Goal: Task Accomplishment & Management: Use online tool/utility

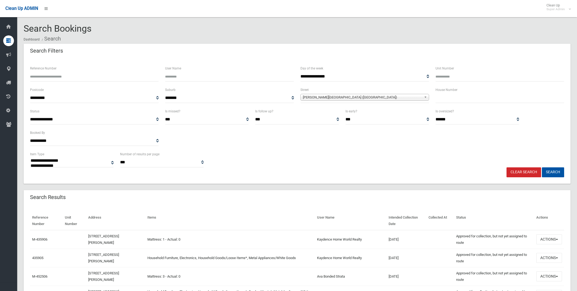
select select
click at [330, 96] on span "[PERSON_NAME][GEOGRAPHIC_DATA] ([GEOGRAPHIC_DATA])" at bounding box center [362, 97] width 119 height 6
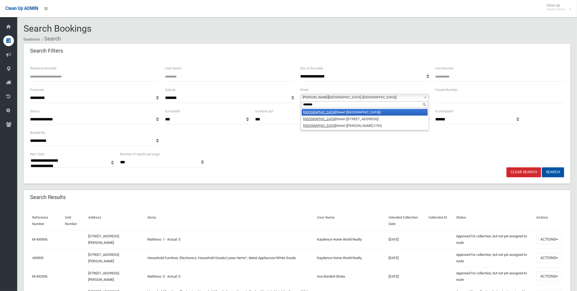
type input "*******"
click at [320, 110] on li "[GEOGRAPHIC_DATA] ([GEOGRAPHIC_DATA])" at bounding box center [365, 112] width 126 height 7
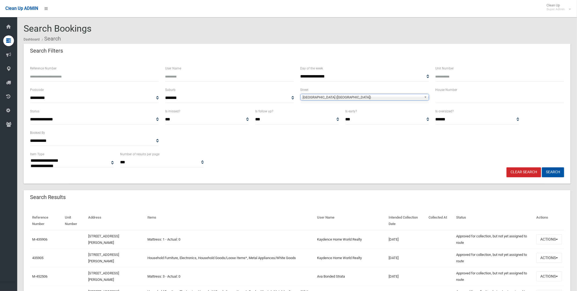
click at [446, 96] on input "text" at bounding box center [499, 98] width 129 height 10
type input "****"
click at [553, 171] on button "Search" at bounding box center [553, 172] width 22 height 10
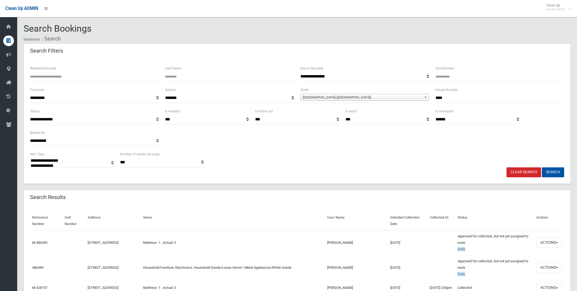
select select
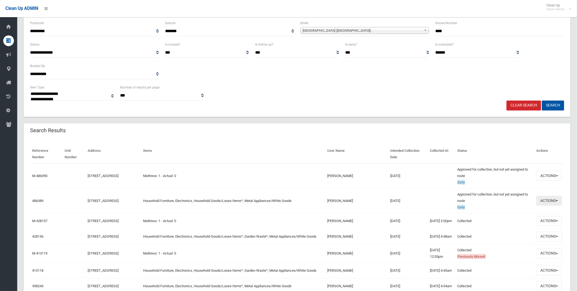
click at [550, 201] on button "Actions" at bounding box center [549, 201] width 26 height 10
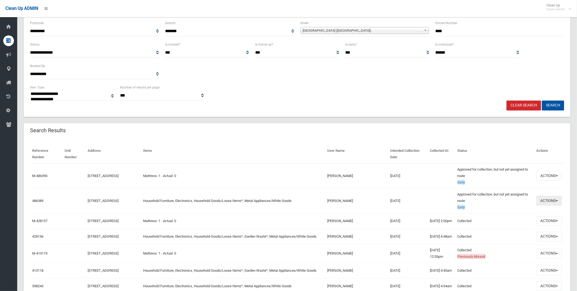
click at [545, 199] on button "Actions" at bounding box center [549, 201] width 26 height 10
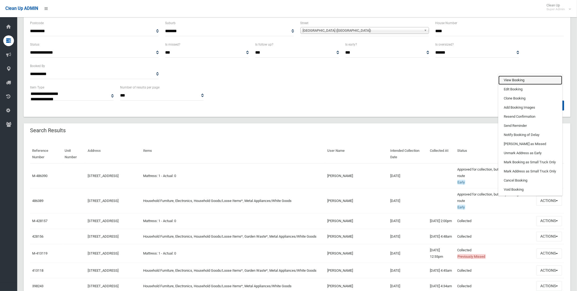
click at [510, 79] on link "View Booking" at bounding box center [530, 80] width 64 height 9
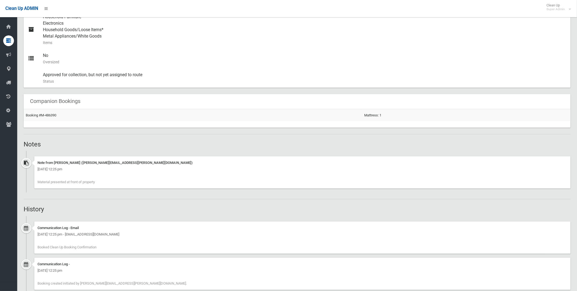
scroll to position [257, 0]
